Goal: Task Accomplishment & Management: Manage account settings

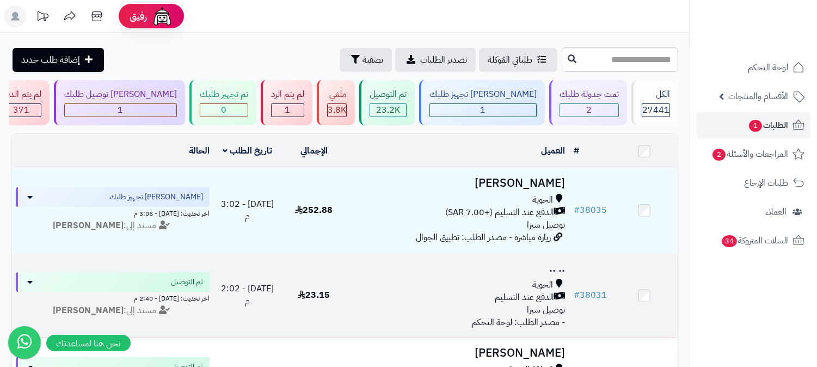
click at [531, 296] on span "الدفع عند التسليم" at bounding box center [524, 297] width 59 height 13
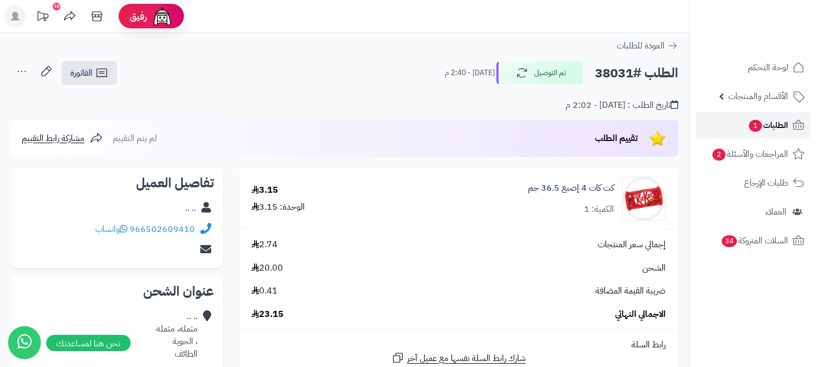
click at [752, 129] on span "1" at bounding box center [755, 126] width 13 height 12
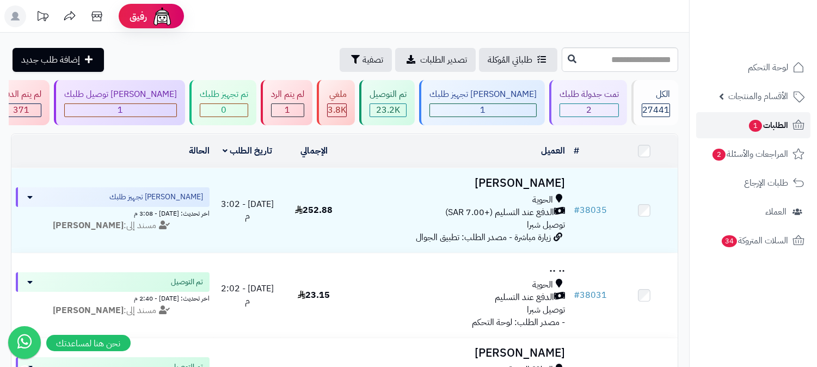
click at [758, 128] on span "1" at bounding box center [756, 126] width 14 height 13
click at [764, 125] on span "الطلبات 1" at bounding box center [768, 125] width 40 height 15
click at [780, 122] on span "الطلبات 1" at bounding box center [768, 125] width 40 height 15
click at [585, 104] on div "2" at bounding box center [589, 110] width 58 height 13
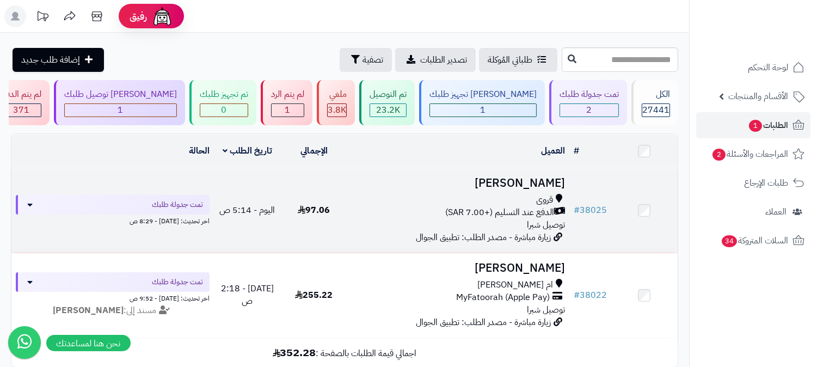
click at [522, 192] on td "[PERSON_NAME] قروى الدفع عند التسليم (+7.00 SAR) توصيل شبرا زيارة مباشرة - مصدر…" at bounding box center [458, 210] width 222 height 84
click at [522, 206] on span "الدفع عند التسليم (+7.00 SAR)" at bounding box center [499, 212] width 109 height 13
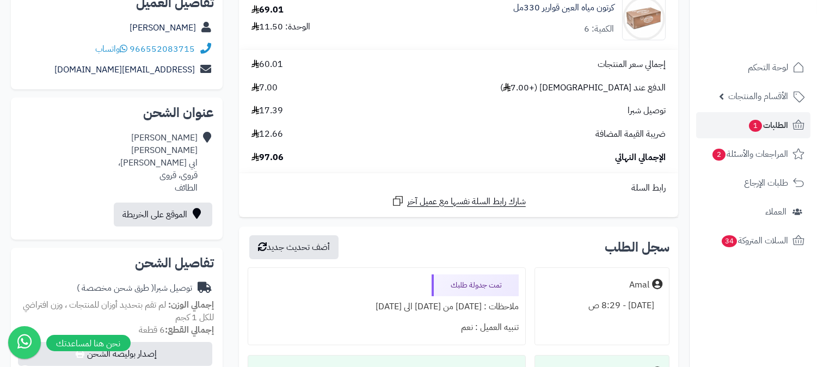
scroll to position [121, 0]
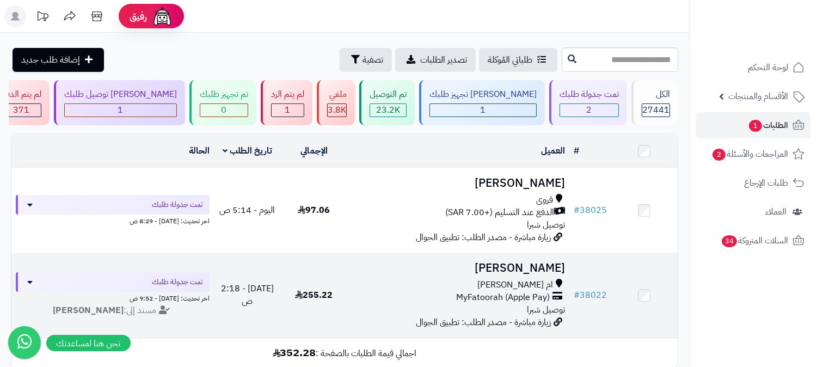
click at [532, 303] on span "توصيل شبرا" at bounding box center [546, 309] width 38 height 13
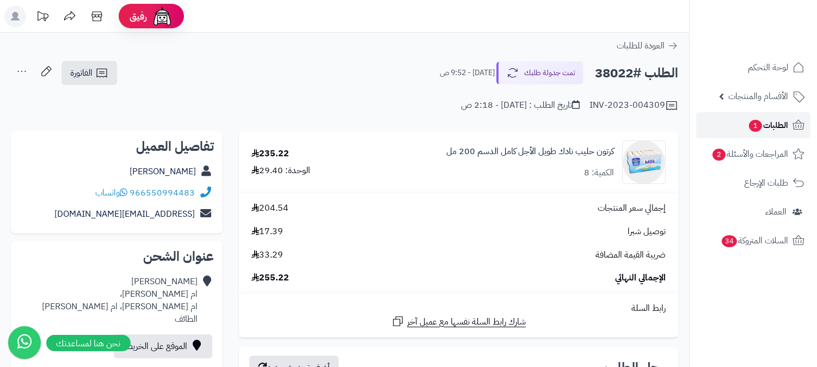
click at [757, 123] on span "1" at bounding box center [756, 125] width 14 height 13
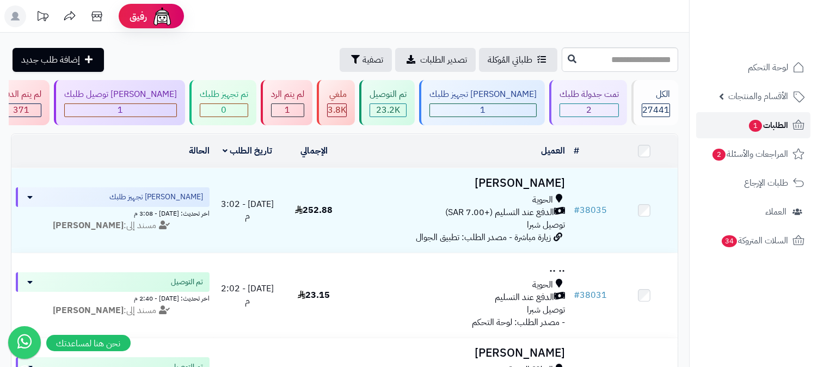
click at [774, 120] on span "الطلبات 1" at bounding box center [768, 125] width 40 height 15
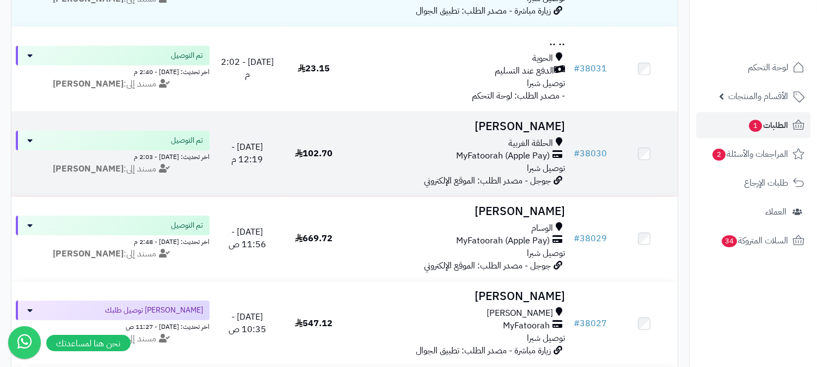
scroll to position [242, 0]
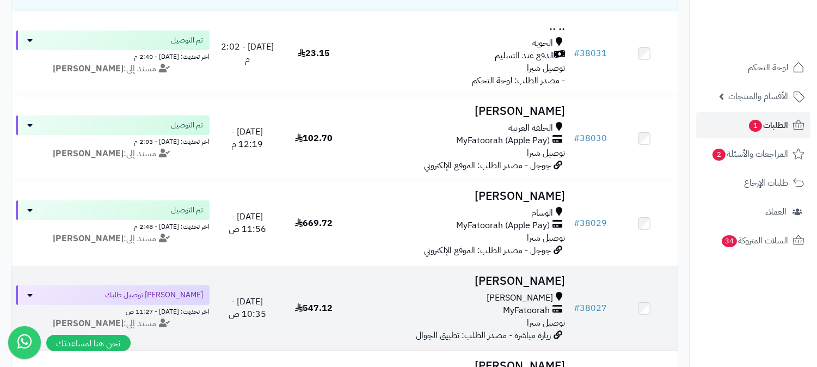
click at [504, 304] on span "MyFatoorah" at bounding box center [526, 310] width 47 height 13
click at [538, 300] on span "[PERSON_NAME]" at bounding box center [520, 298] width 66 height 13
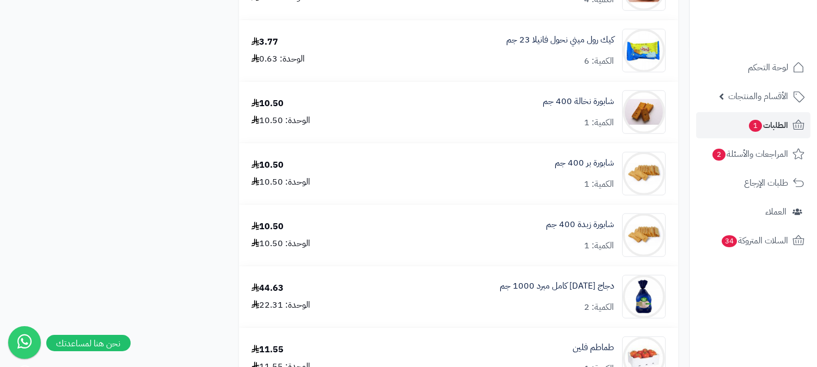
scroll to position [1838, 0]
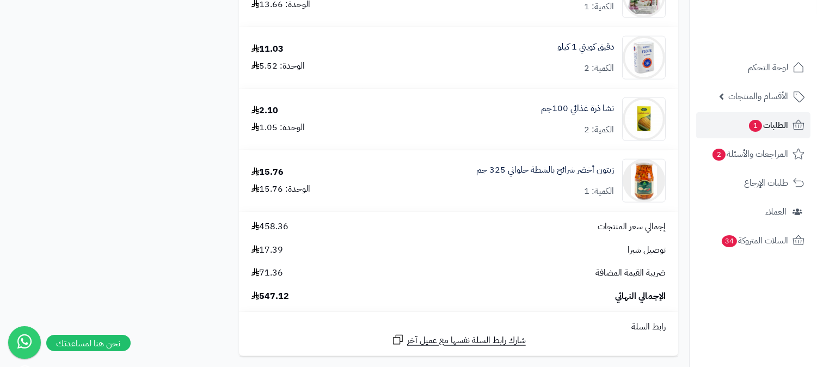
scroll to position [2220, 0]
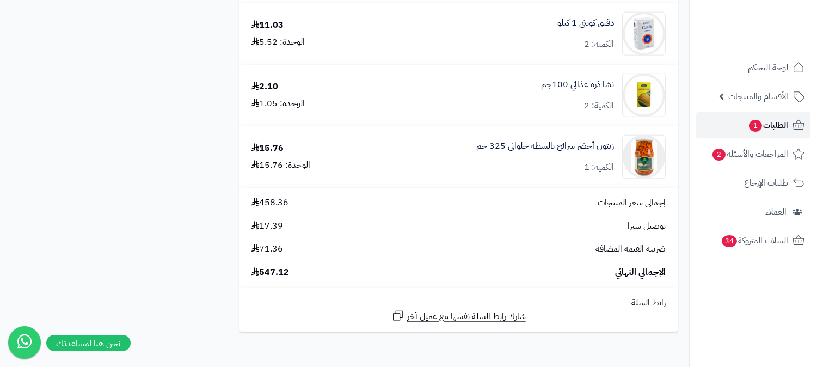
click at [772, 117] on link "الطلبات 1" at bounding box center [753, 125] width 114 height 26
